Goal: Transaction & Acquisition: Purchase product/service

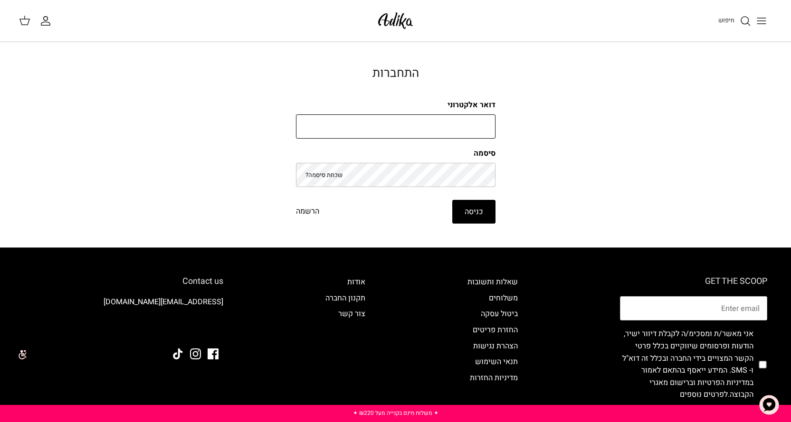
click at [364, 122] on input "דואר אלקטרוני" at bounding box center [396, 127] width 200 height 25
type input "hodayael2005@gmail.com"
click at [470, 205] on button "כניסה" at bounding box center [473, 212] width 43 height 24
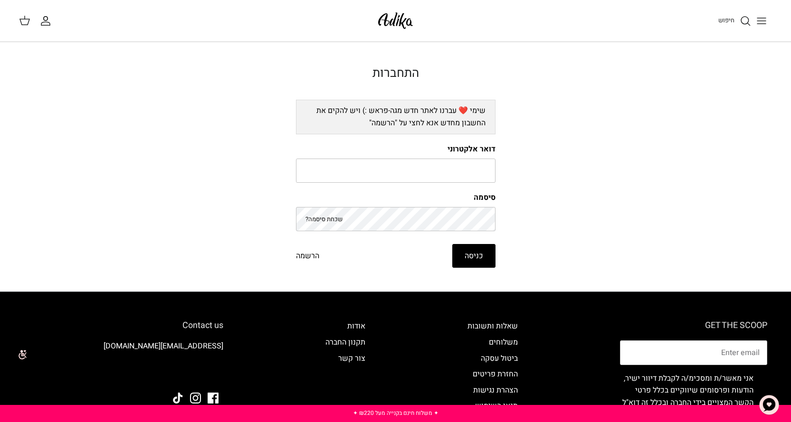
click at [765, 24] on icon "Toggle menu" at bounding box center [761, 20] width 11 height 11
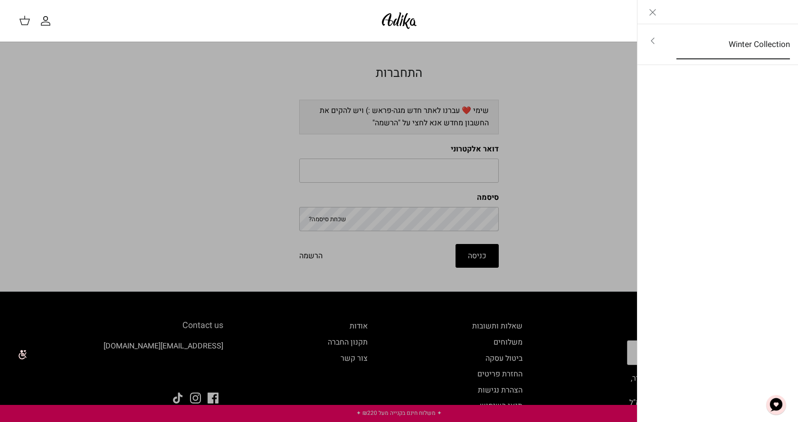
click at [759, 53] on link "Winter Collection" at bounding box center [733, 44] width 131 height 29
click at [755, 43] on link "לכל הפריטים" at bounding box center [718, 42] width 152 height 24
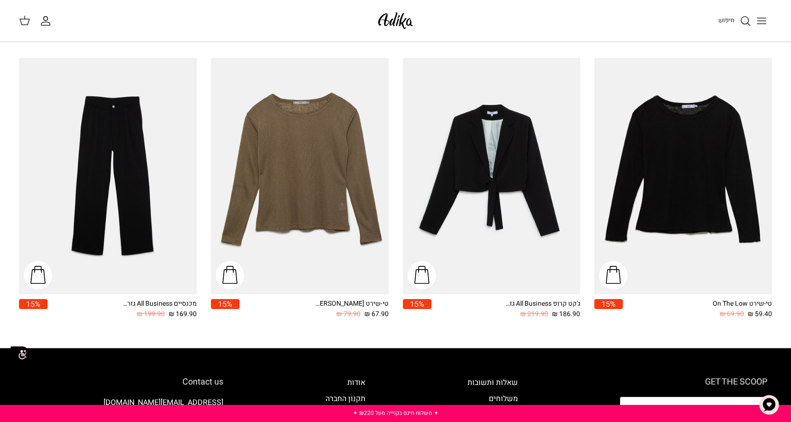
scroll to position [1245, 0]
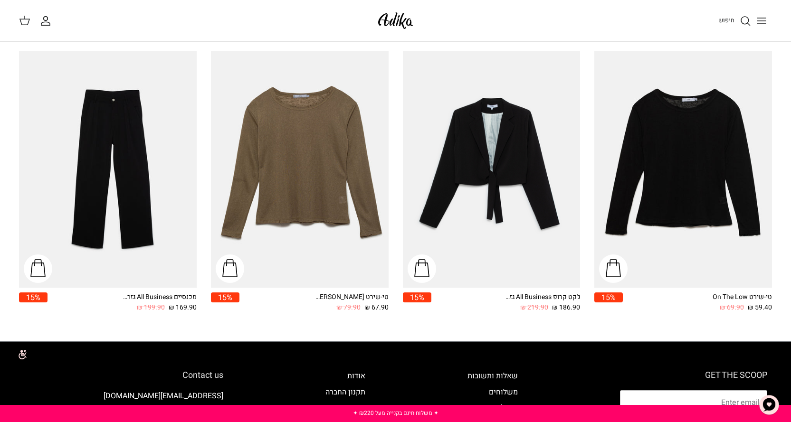
drag, startPoint x: 798, startPoint y: 67, endPoint x: 784, endPoint y: 336, distance: 269.3
